Goal: Navigation & Orientation: Find specific page/section

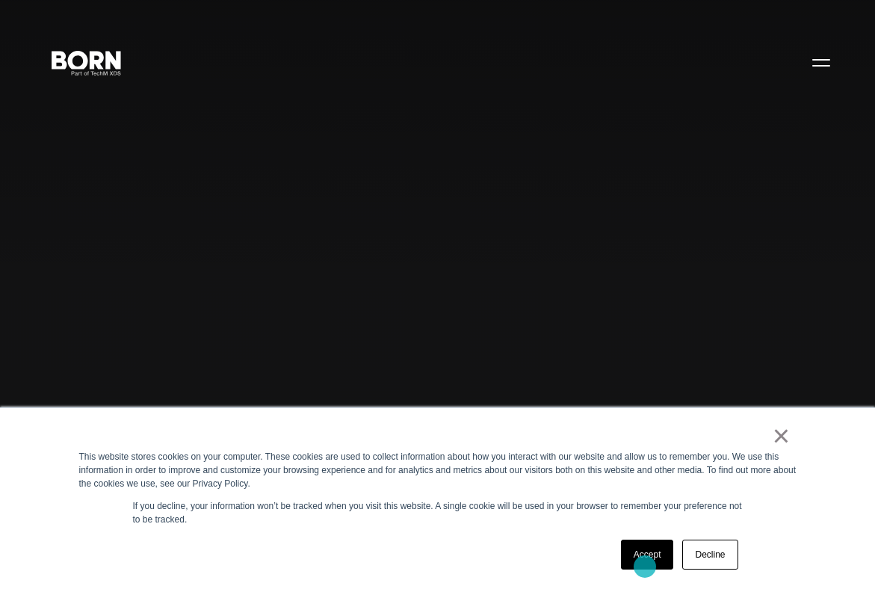
click at [645, 566] on link "Accept" at bounding box center [647, 554] width 53 height 30
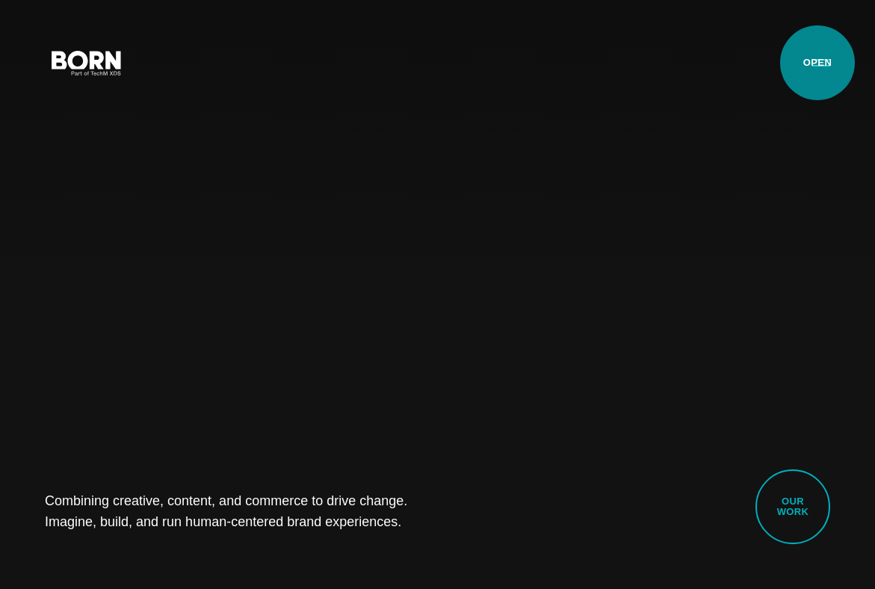
click at [817, 63] on button "Primary Menu" at bounding box center [821, 61] width 36 height 31
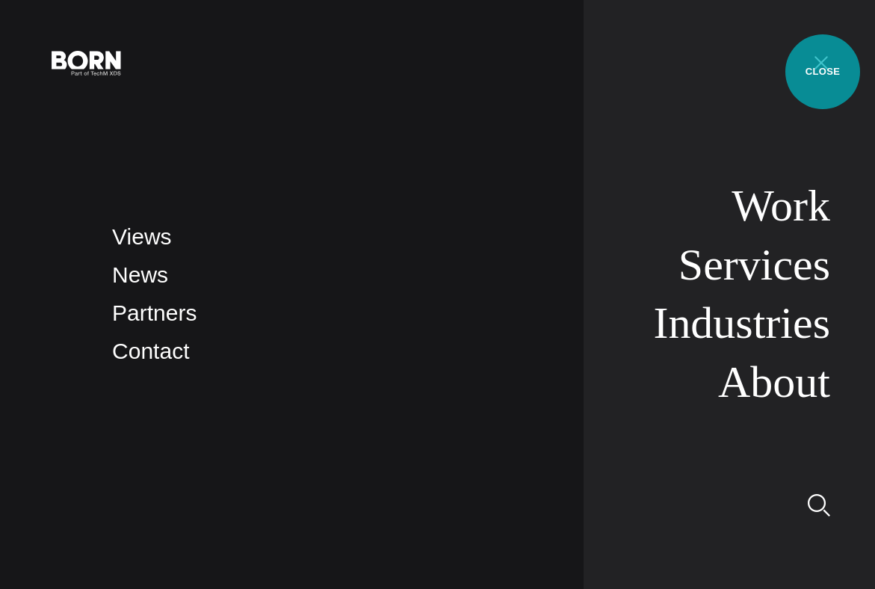
click at [823, 72] on button "Primary Menu" at bounding box center [821, 61] width 36 height 31
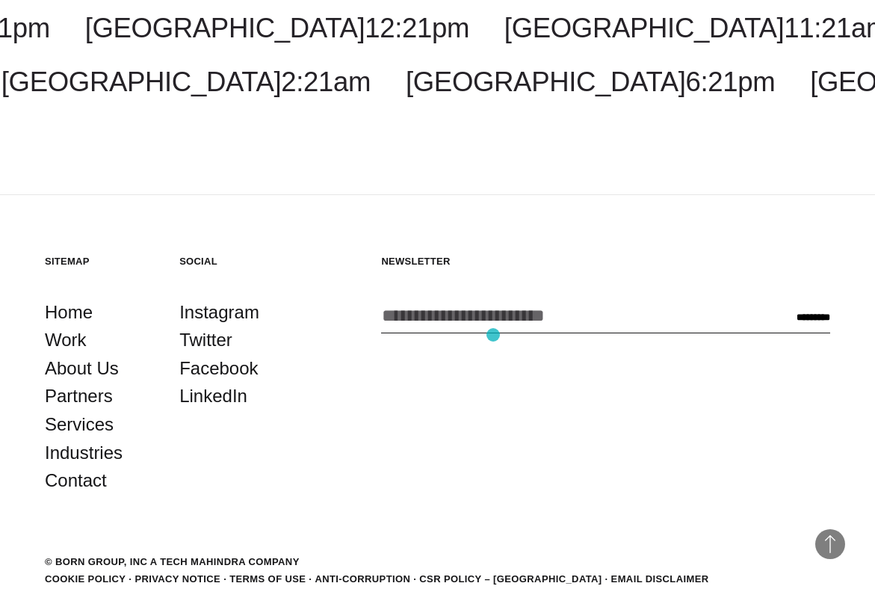
scroll to position [4088, 0]
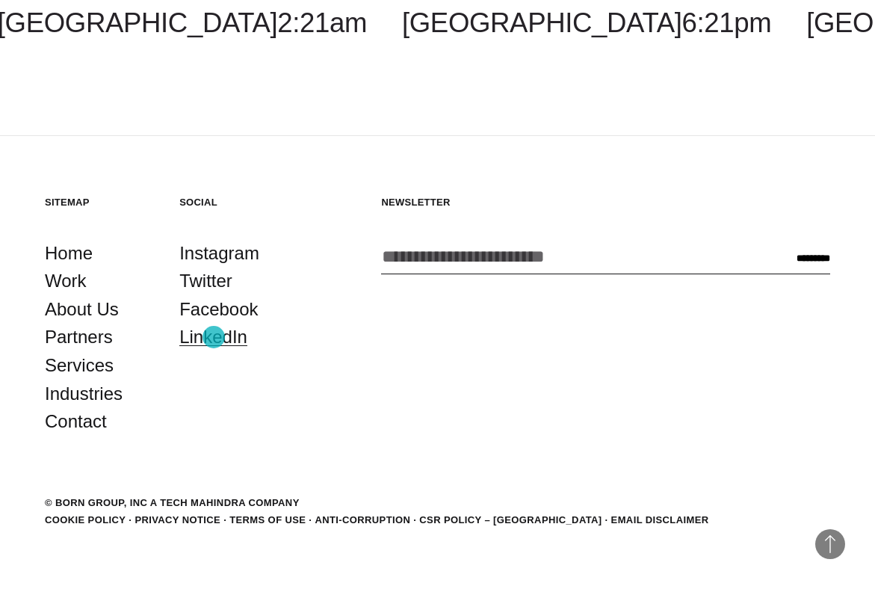
click at [214, 337] on link "LinkedIn" at bounding box center [213, 337] width 68 height 28
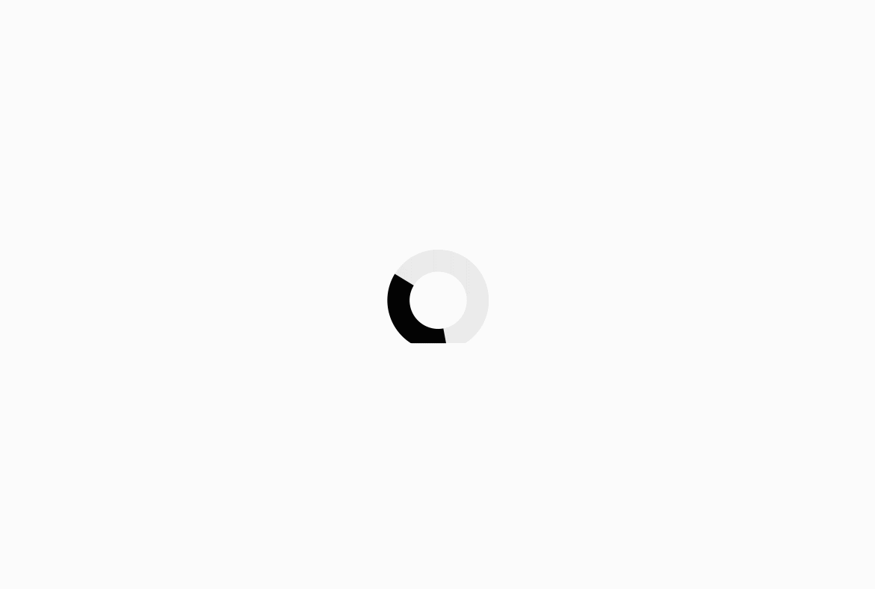
scroll to position [4088, 0]
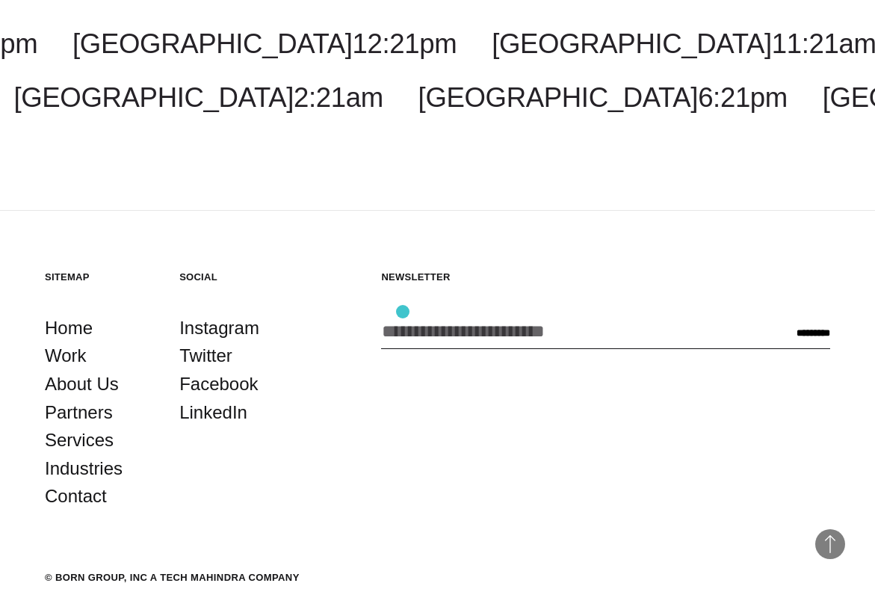
scroll to position [3856, 0]
